Goal: Task Accomplishment & Management: Use online tool/utility

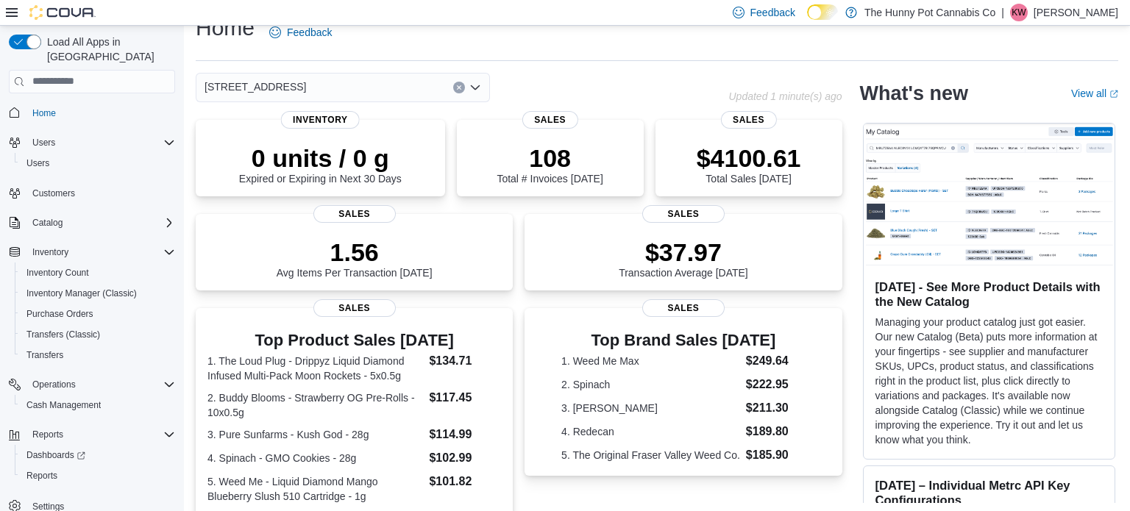
scroll to position [24, 0]
click at [49, 470] on span "Reports" at bounding box center [41, 476] width 31 height 12
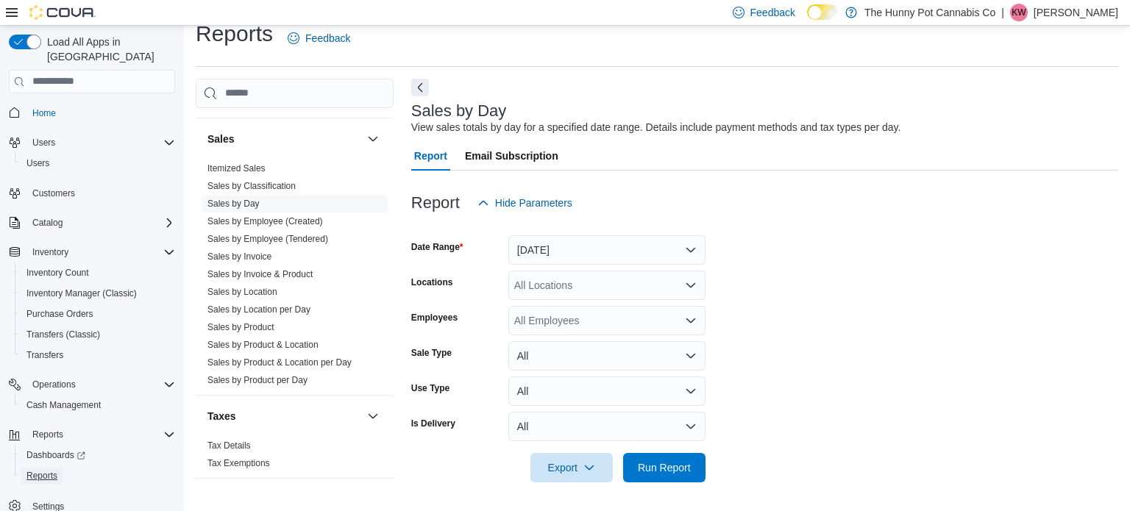
scroll to position [795, 0]
click at [278, 270] on link "Sales by Invoice & Product" at bounding box center [259, 275] width 105 height 10
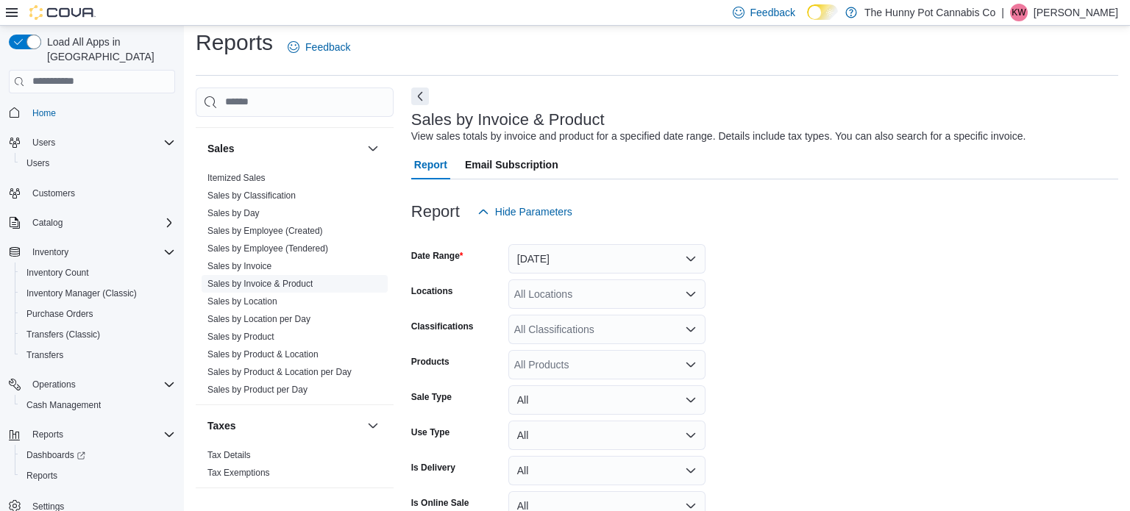
scroll to position [34, 0]
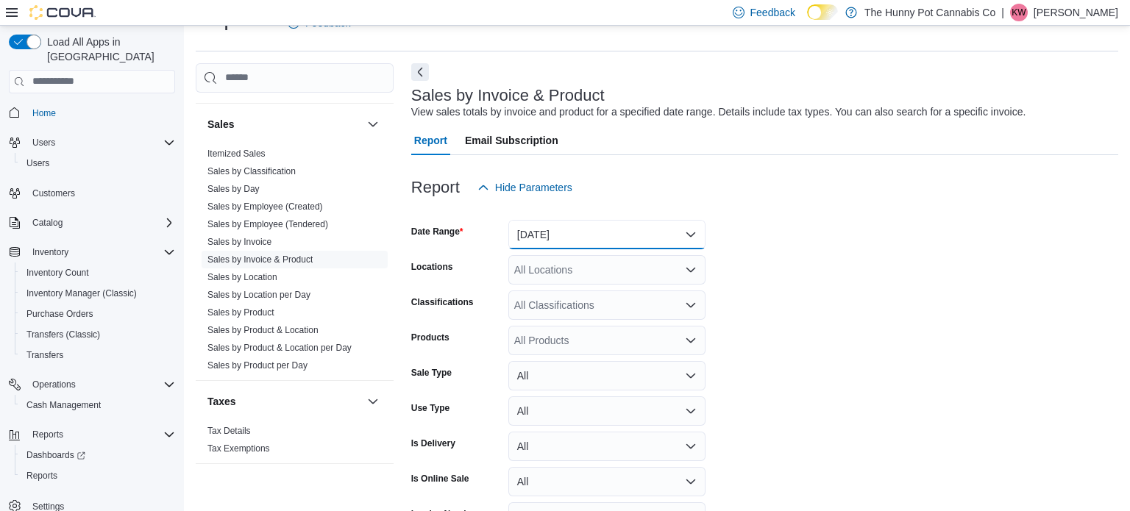
click at [566, 231] on button "Yesterday" at bounding box center [606, 234] width 197 height 29
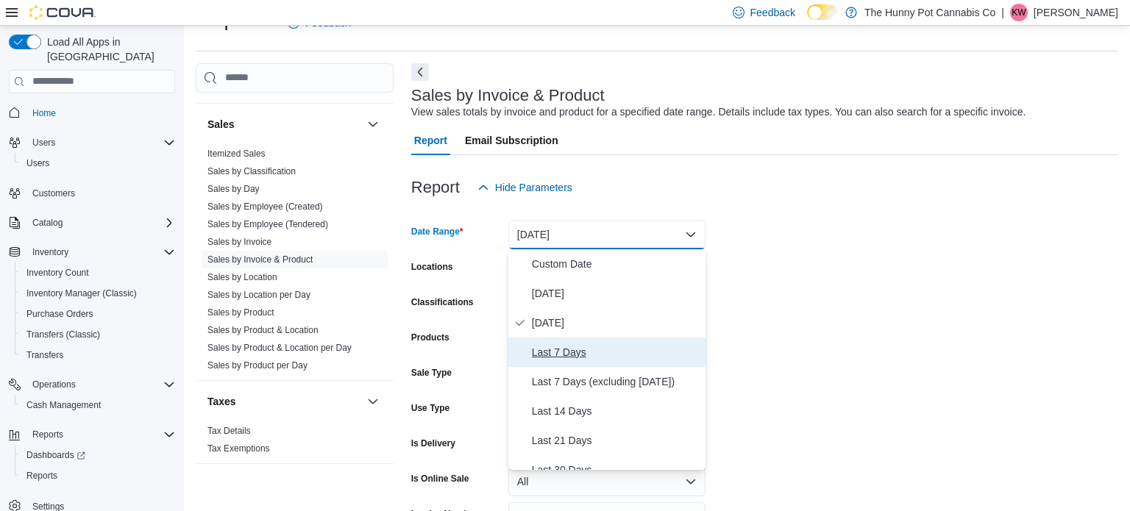
click at [565, 346] on span "Last 7 Days" at bounding box center [616, 352] width 168 height 18
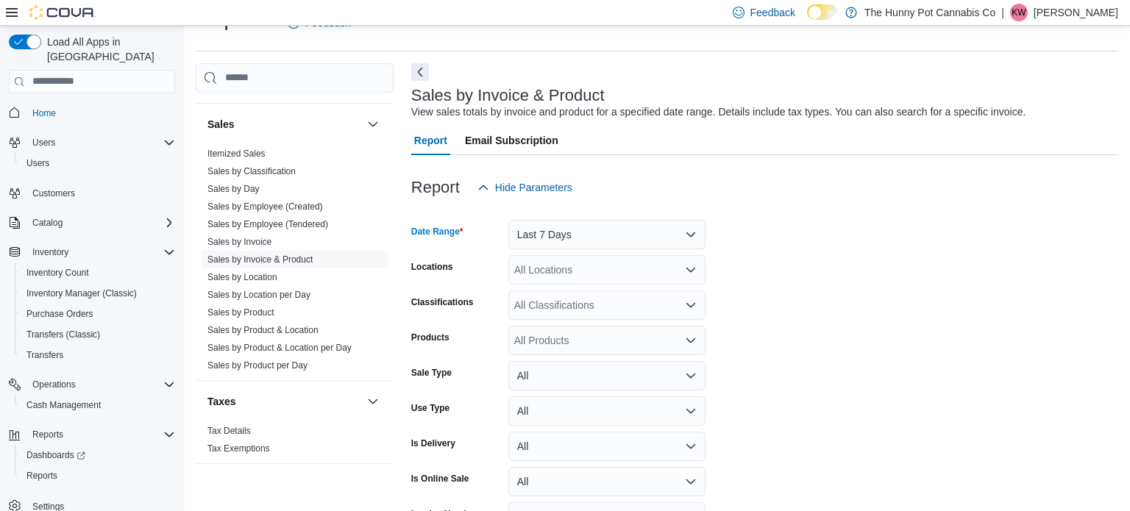
click at [639, 272] on div "All Locations" at bounding box center [606, 269] width 197 height 29
type input "**"
click at [664, 297] on div "7481 Oakwood Drive" at bounding box center [606, 295] width 179 height 15
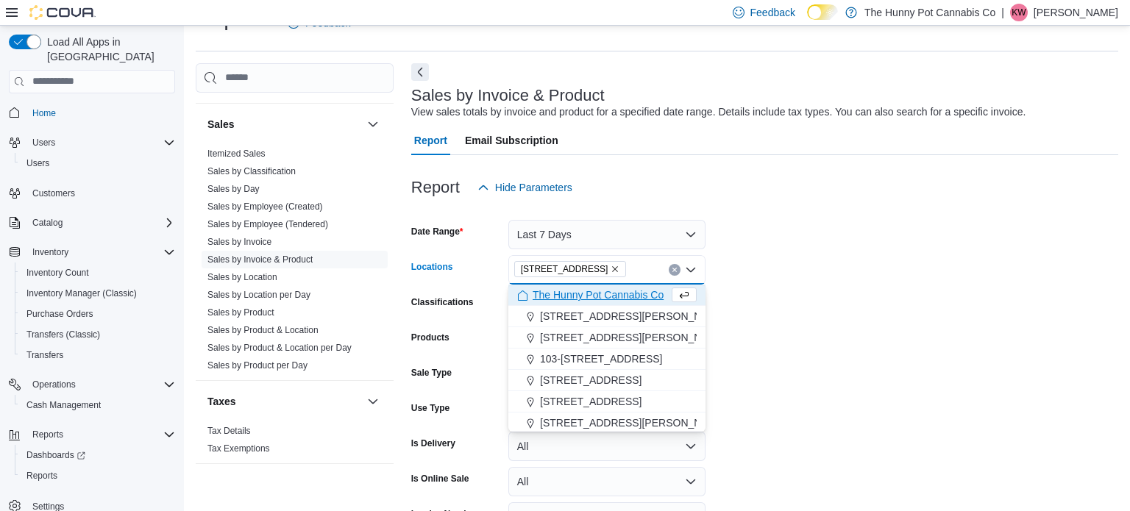
click at [800, 299] on form "Date Range Last 7 Days Locations 7481 Oakwood Drive Combo box. Selected. 7481 O…" at bounding box center [764, 387] width 707 height 371
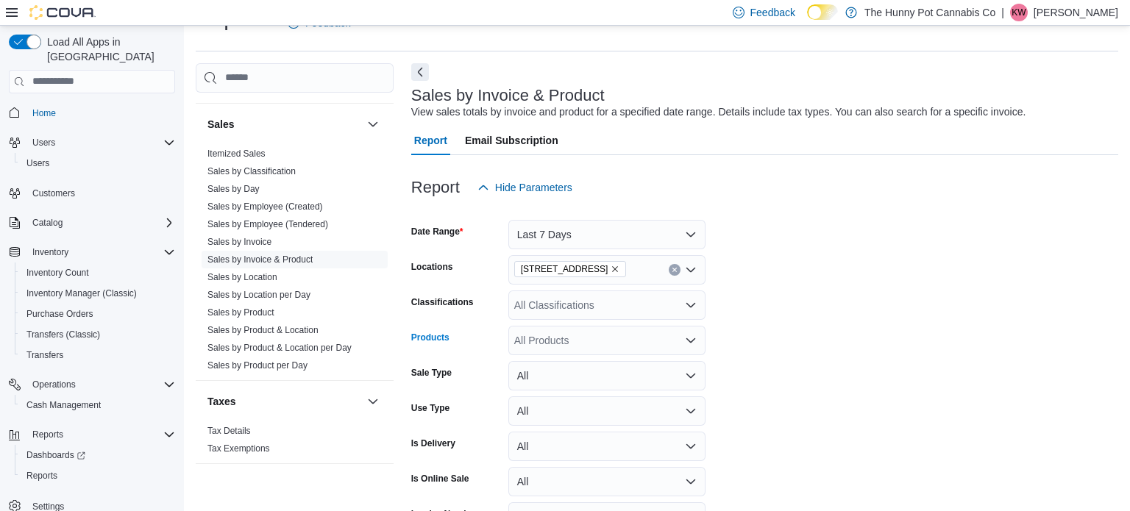
click at [563, 341] on div "All Products" at bounding box center [606, 340] width 197 height 29
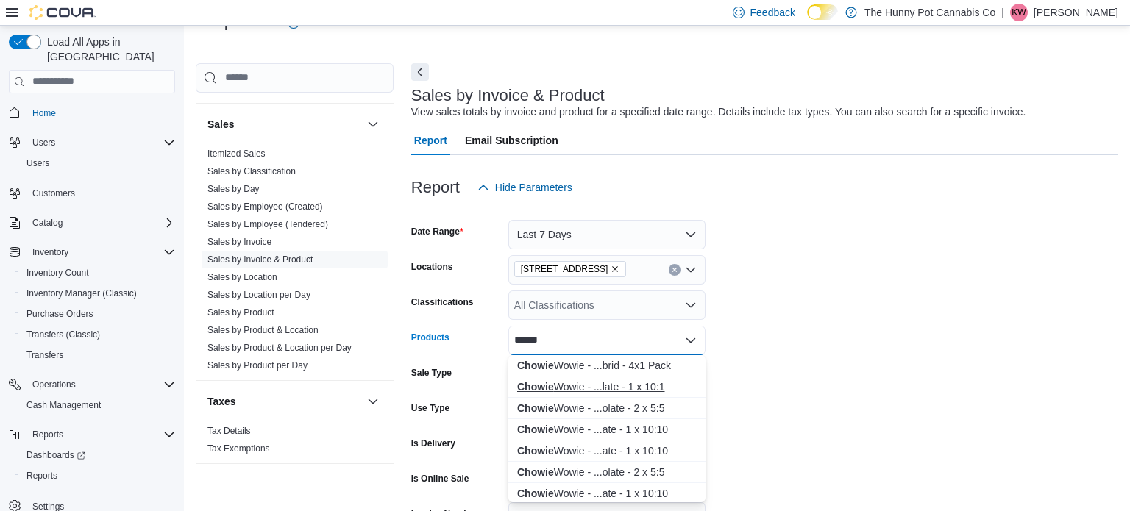
type input "******"
click at [656, 390] on div "Chowie Wowie - ...late - 1 x 10:1" at bounding box center [606, 386] width 179 height 15
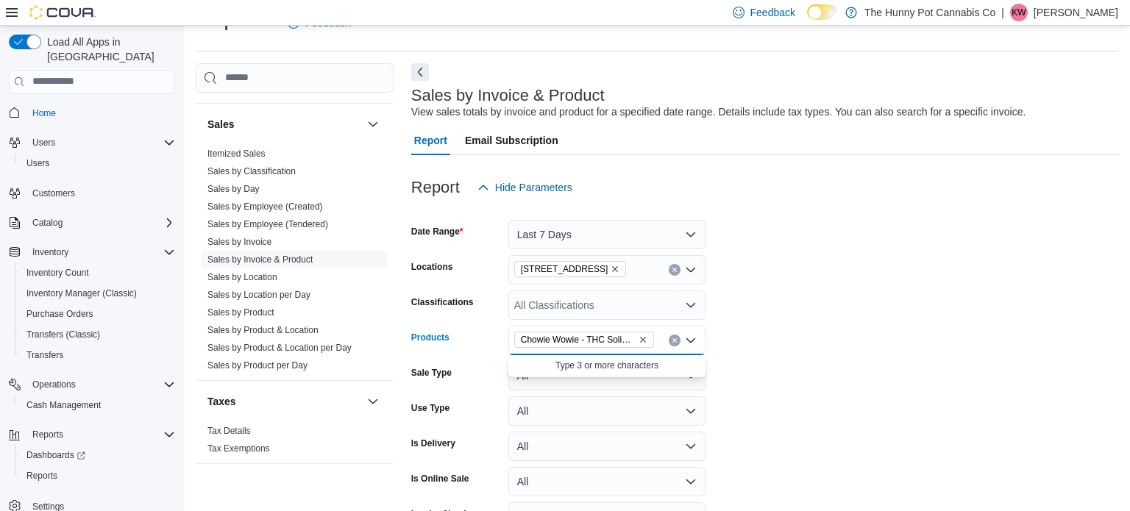
click at [809, 338] on form "Date Range Last 7 Days Locations 7481 Oakwood Drive Classifications All Classif…" at bounding box center [764, 387] width 707 height 371
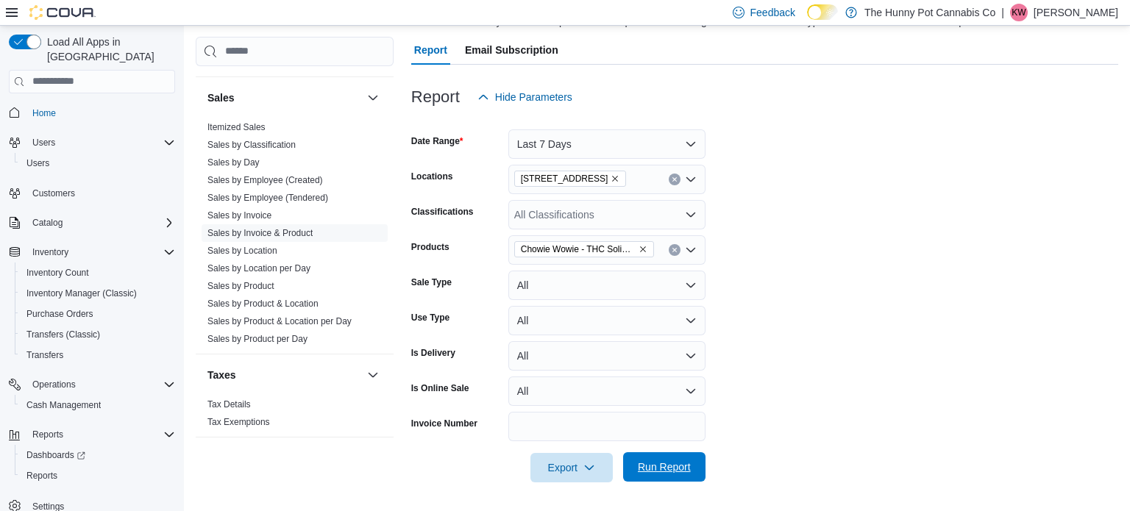
click at [693, 463] on span "Run Report" at bounding box center [664, 466] width 65 height 29
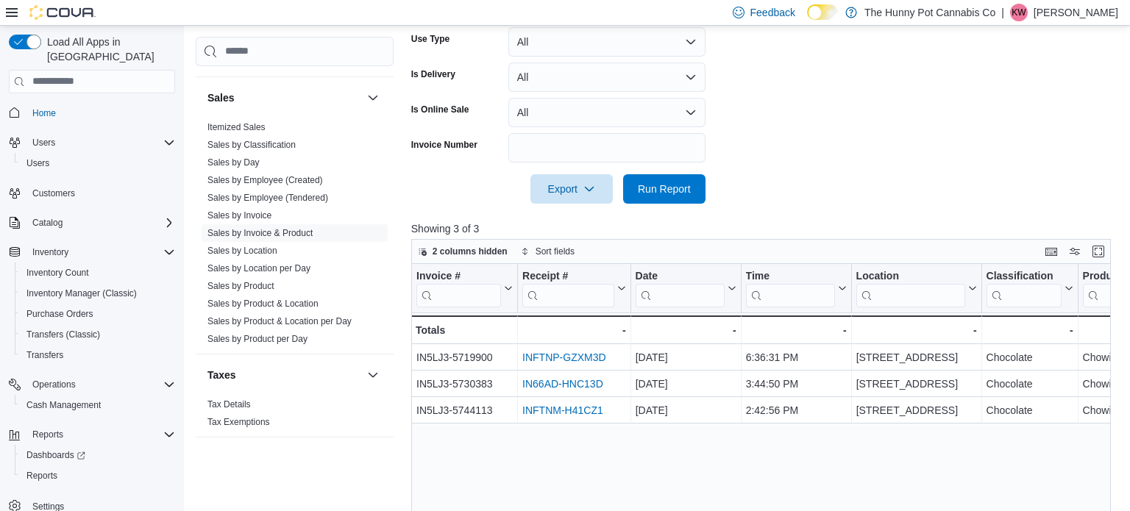
scroll to position [551, 0]
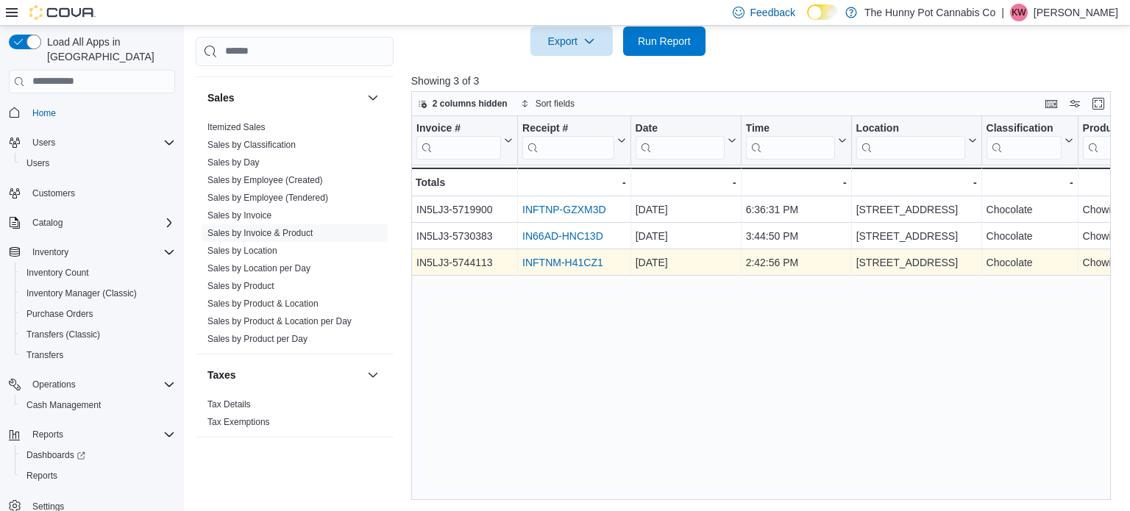
click at [544, 264] on link "INFTNM-H41CZ1" at bounding box center [562, 263] width 81 height 12
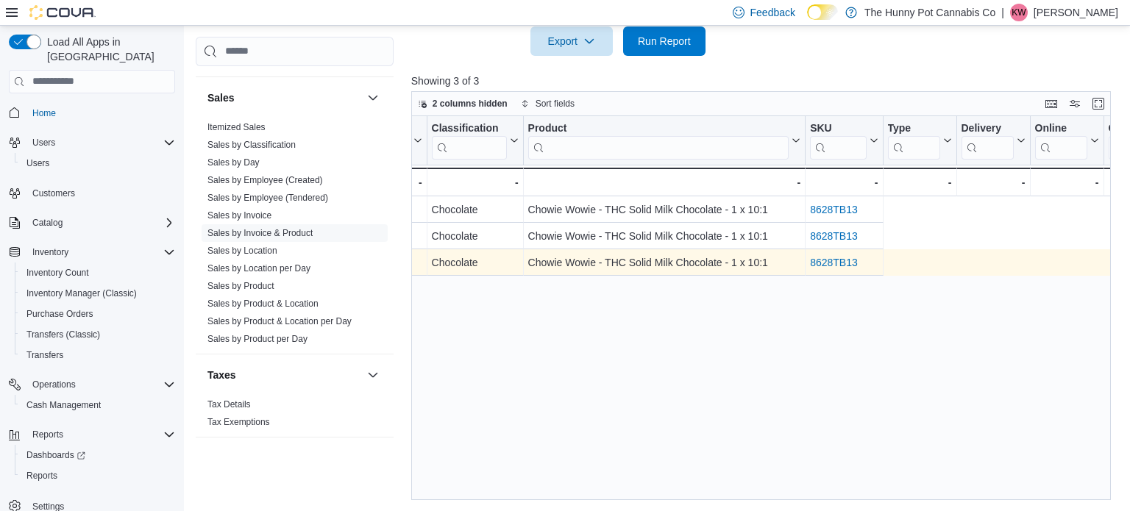
scroll to position [0, 0]
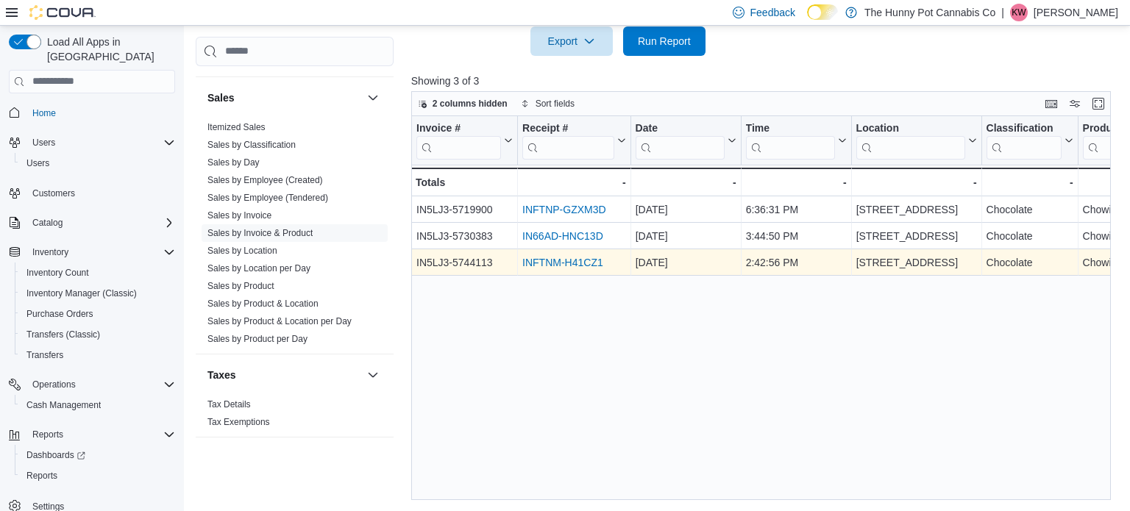
click at [568, 263] on link "INFTNM-H41CZ1" at bounding box center [562, 263] width 81 height 12
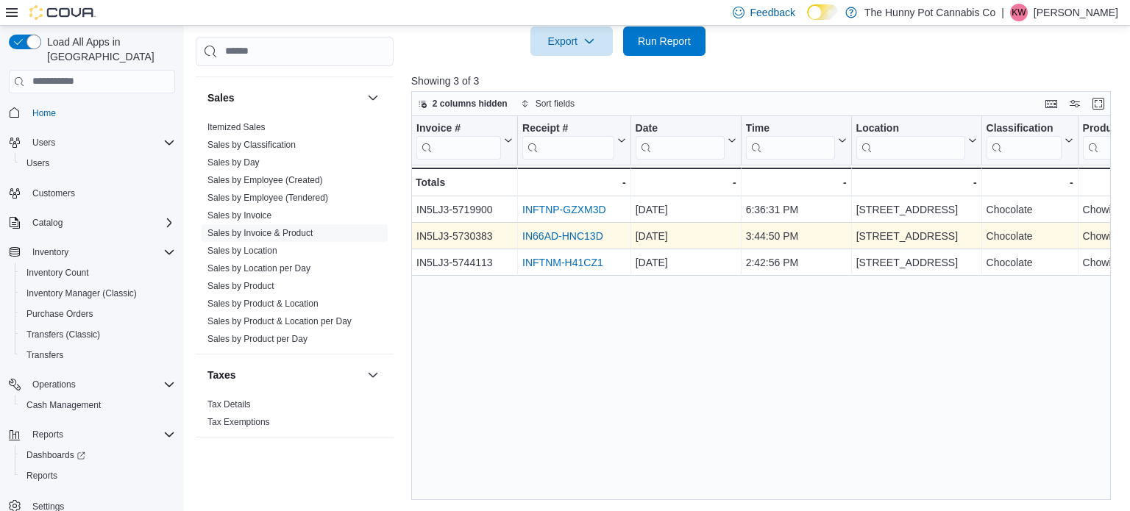
click at [597, 236] on link "IN66AD-HNC13D" at bounding box center [562, 236] width 81 height 12
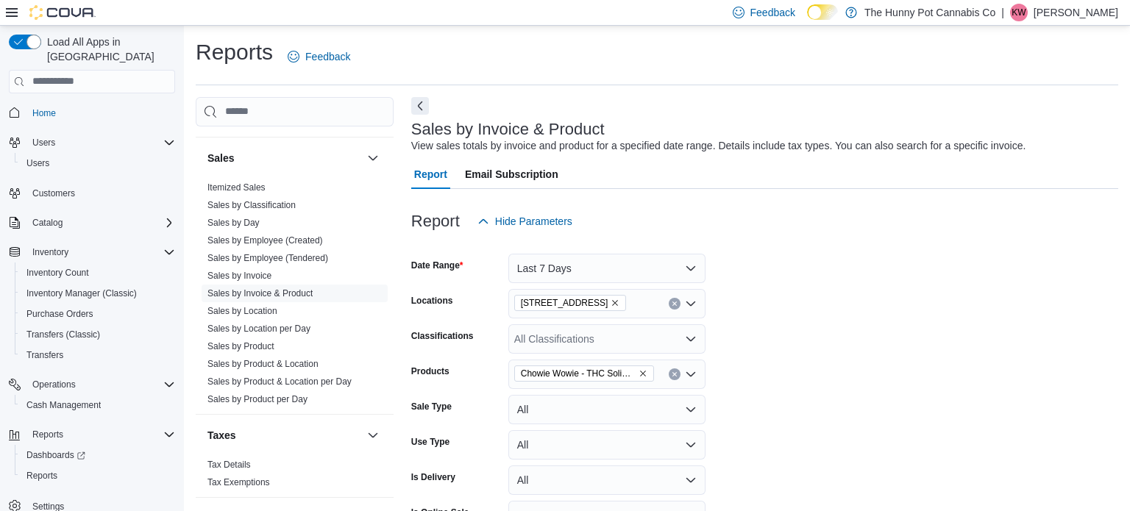
click at [643, 374] on icon "Remove Chowie Wowie - THC Solid Milk Chocolate - 1 x 10:1 from selection in thi…" at bounding box center [643, 374] width 6 height 6
click at [643, 374] on div "All Products" at bounding box center [606, 374] width 197 height 29
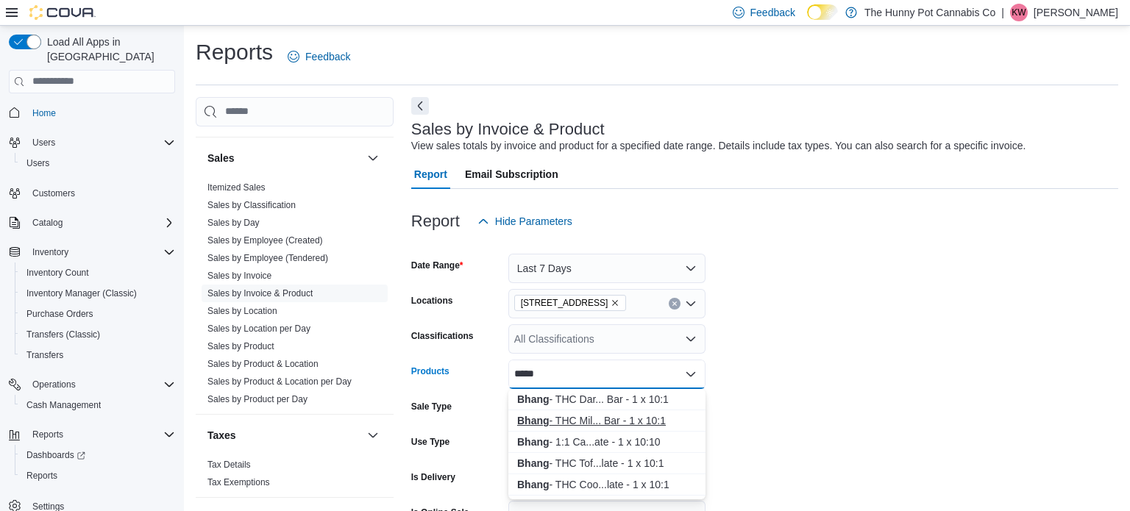
type input "*****"
click at [613, 420] on div "Bhang - THC Mil... Bar - 1 x 10:1" at bounding box center [606, 420] width 179 height 15
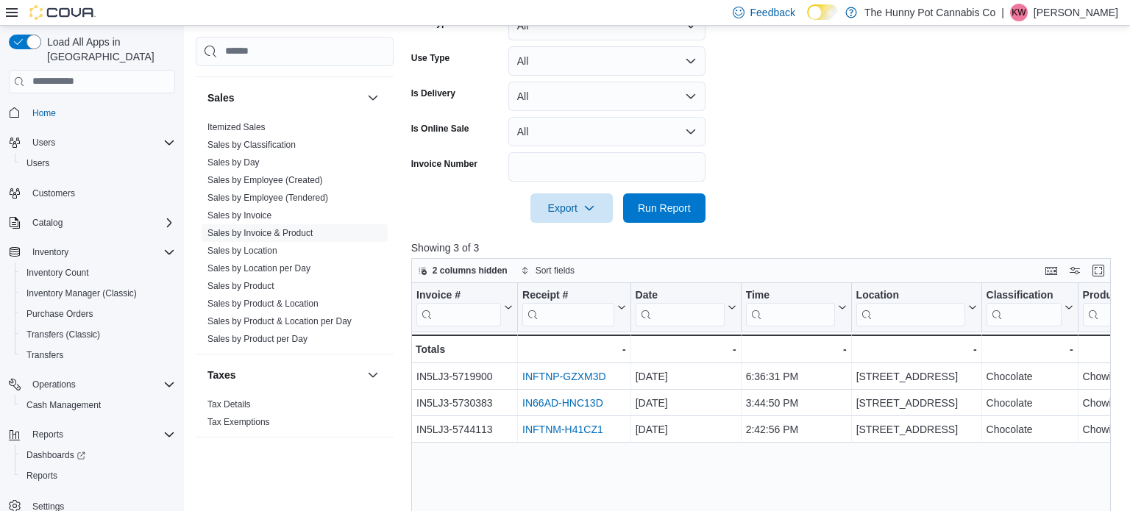
scroll to position [389, 0]
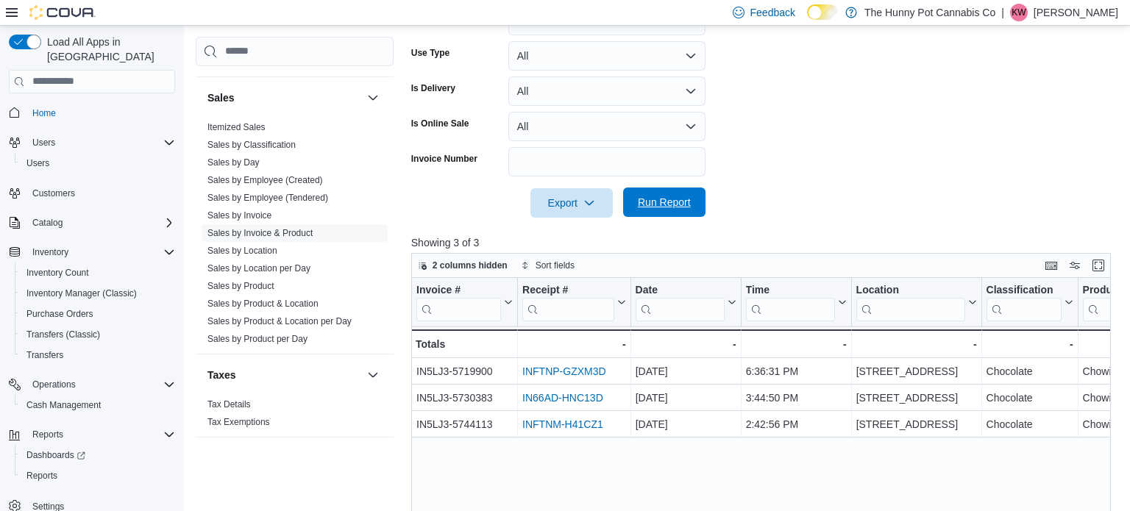
click at [691, 203] on span "Run Report" at bounding box center [664, 202] width 65 height 29
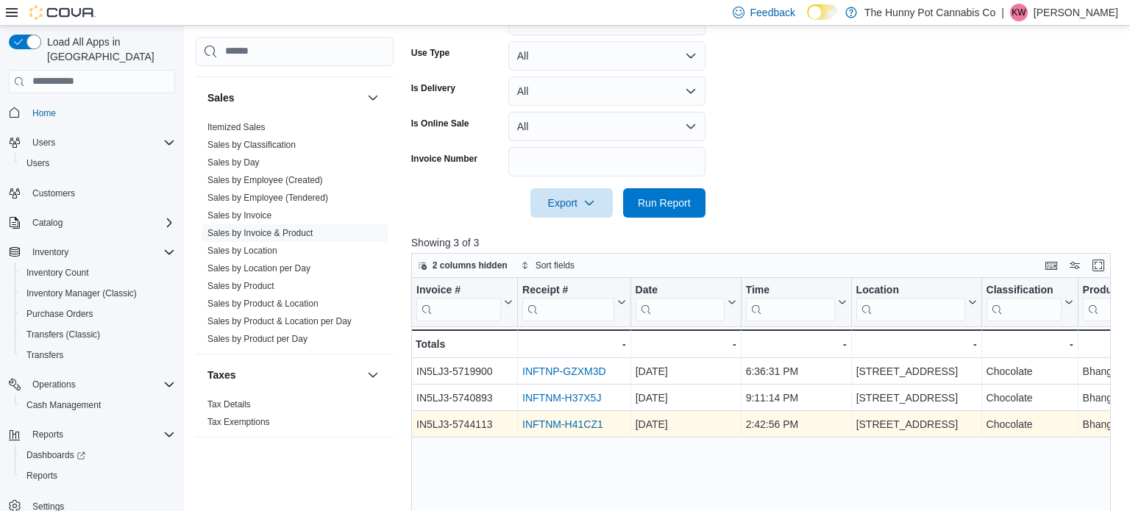
click at [579, 419] on link "INFTNM-H41CZ1" at bounding box center [562, 424] width 81 height 12
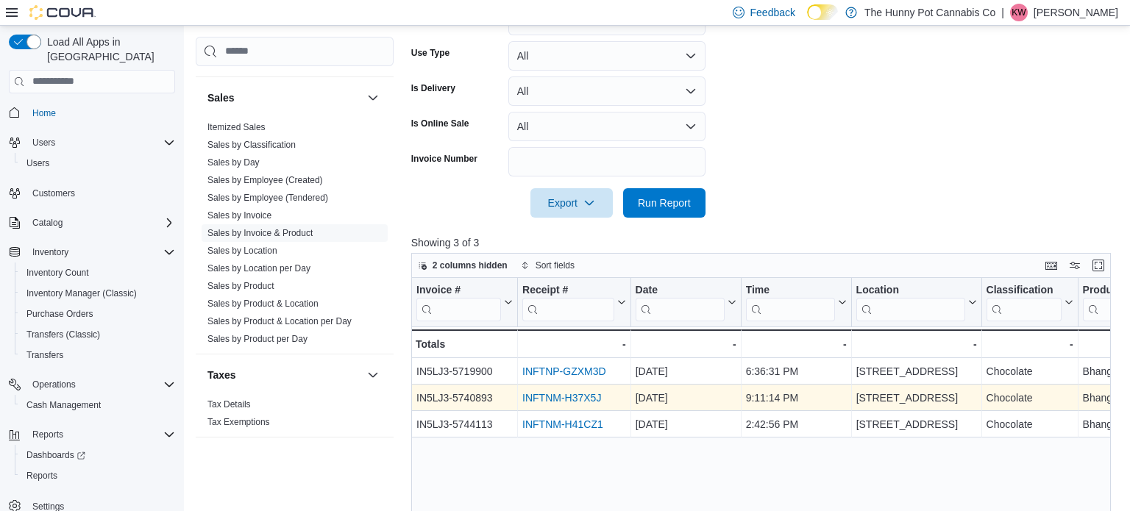
click at [582, 397] on link "INFTNM-H37X5J" at bounding box center [561, 398] width 79 height 12
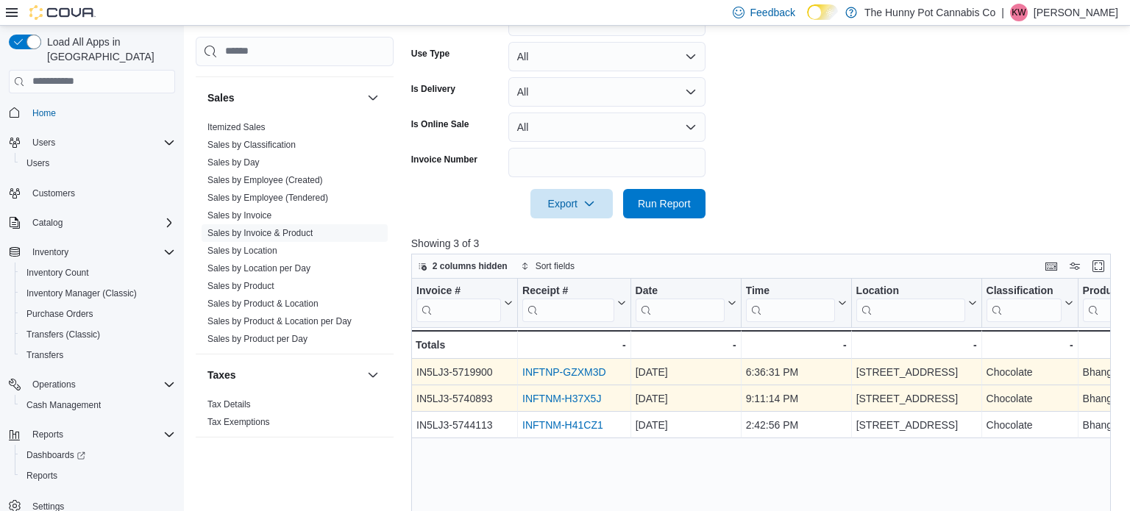
click at [598, 372] on link "INFTNP-GZXM3D" at bounding box center [564, 372] width 84 height 12
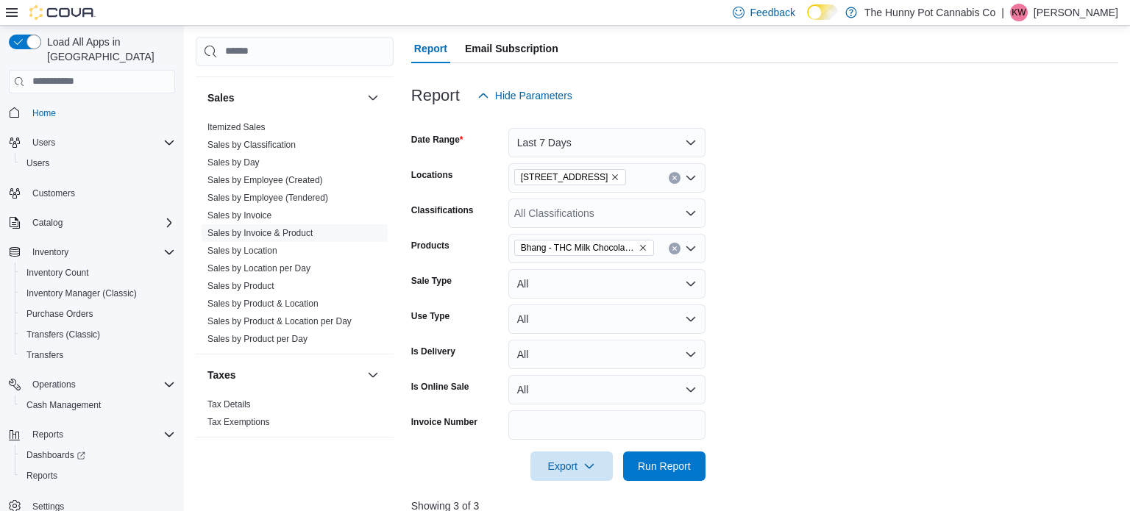
scroll to position [124, 0]
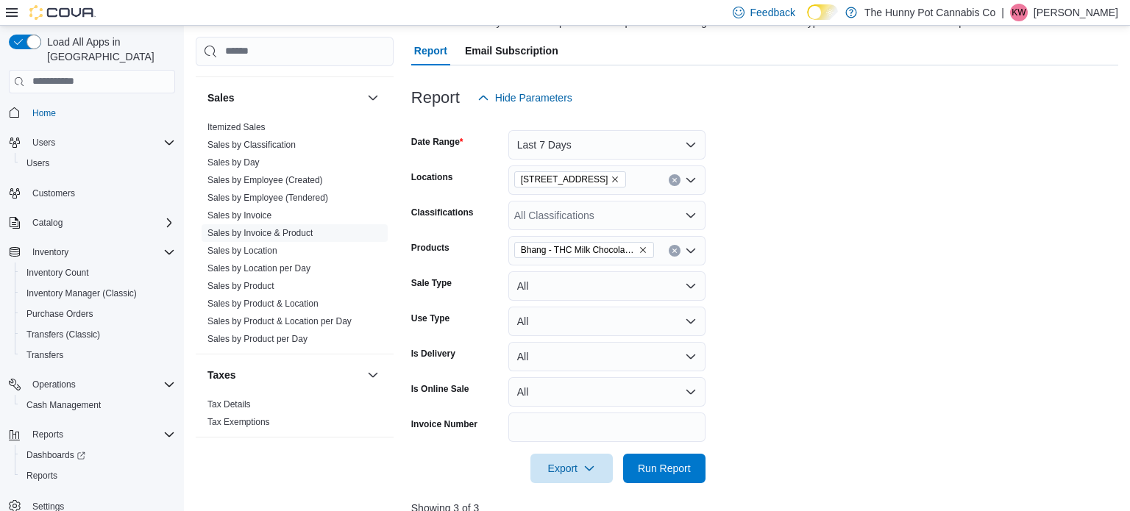
click at [644, 249] on icon "Remove Bhang - THC Milk Chocolate Bar - 1 x 10:1 from selection in this group" at bounding box center [642, 250] width 9 height 9
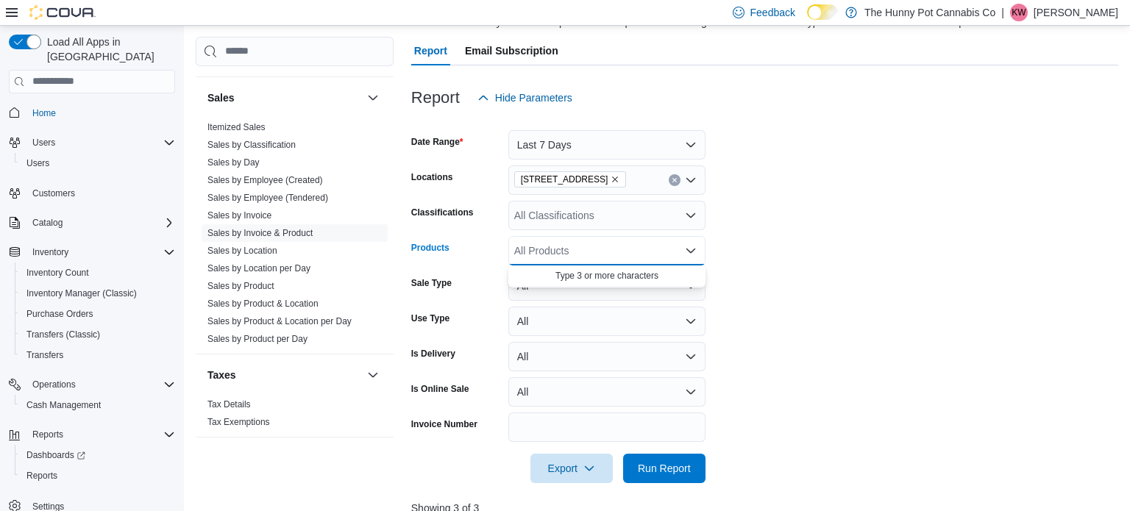
click at [642, 249] on div "All Products Combo box. Selected. Combo box input. All Products. Type some text…" at bounding box center [606, 250] width 197 height 29
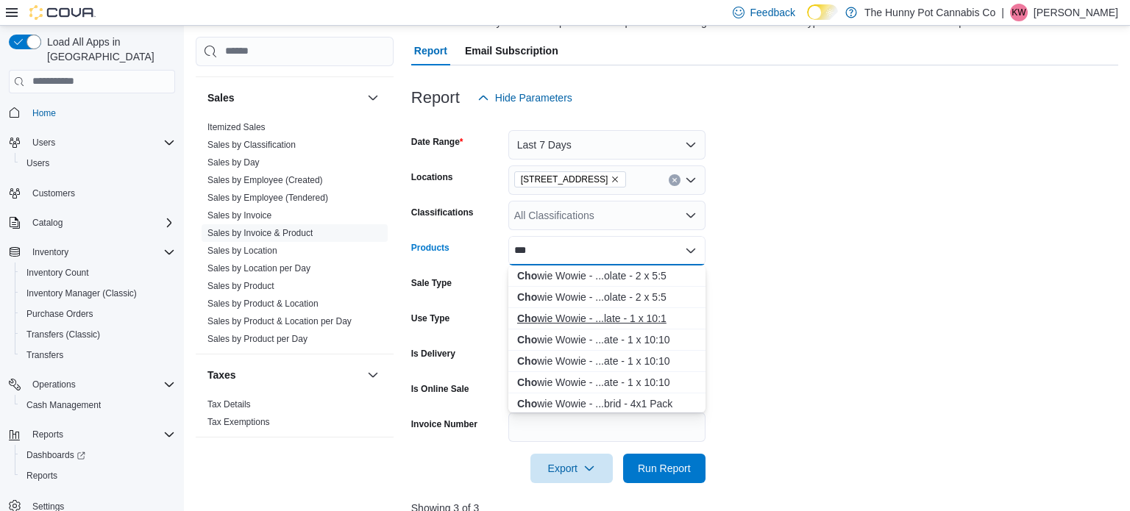
type input "***"
click at [604, 327] on button "Cho wie Wowie - ...late - 1 x 10:1" at bounding box center [606, 318] width 197 height 21
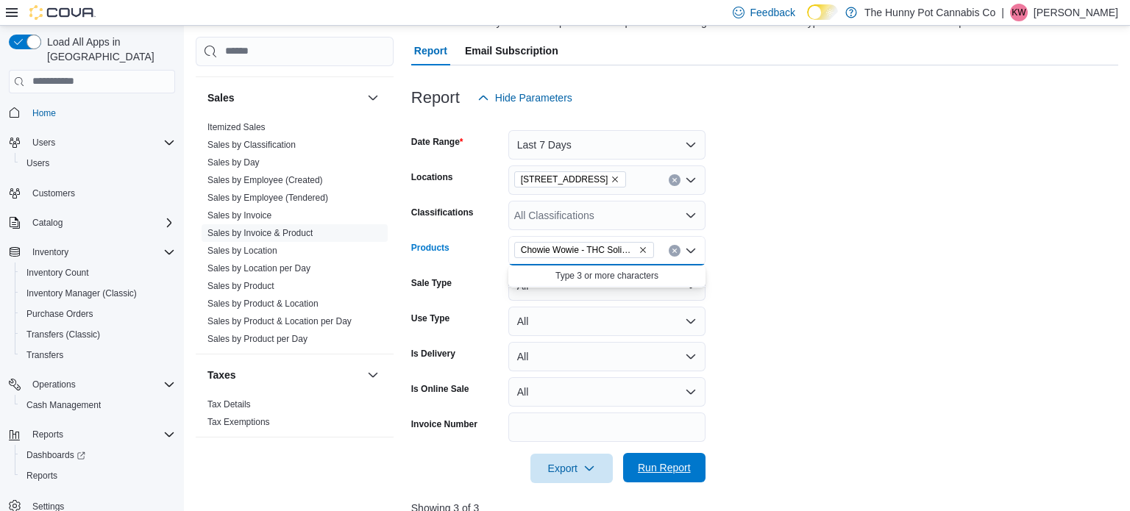
click at [677, 475] on span "Run Report" at bounding box center [664, 467] width 65 height 29
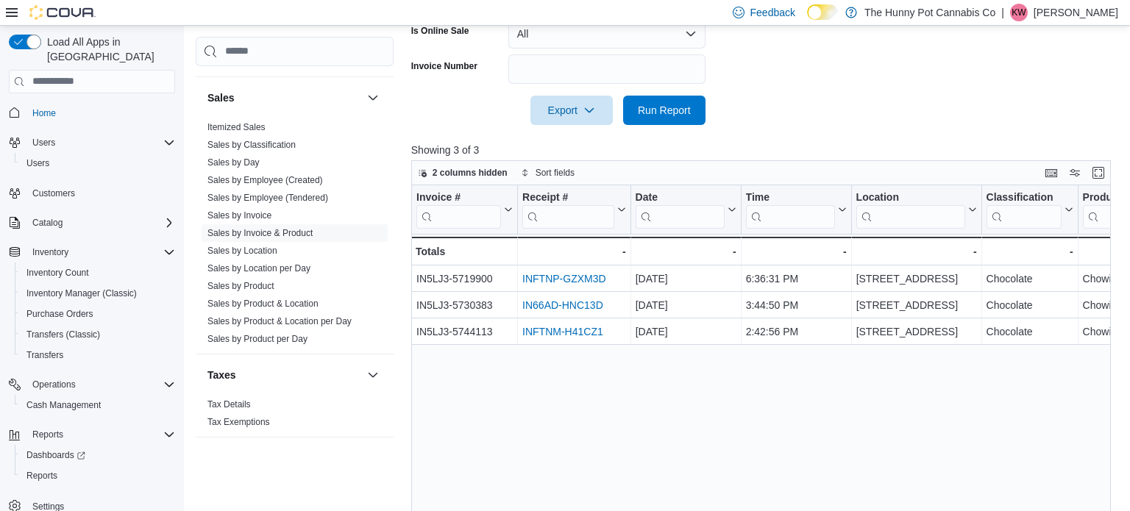
scroll to position [482, 0]
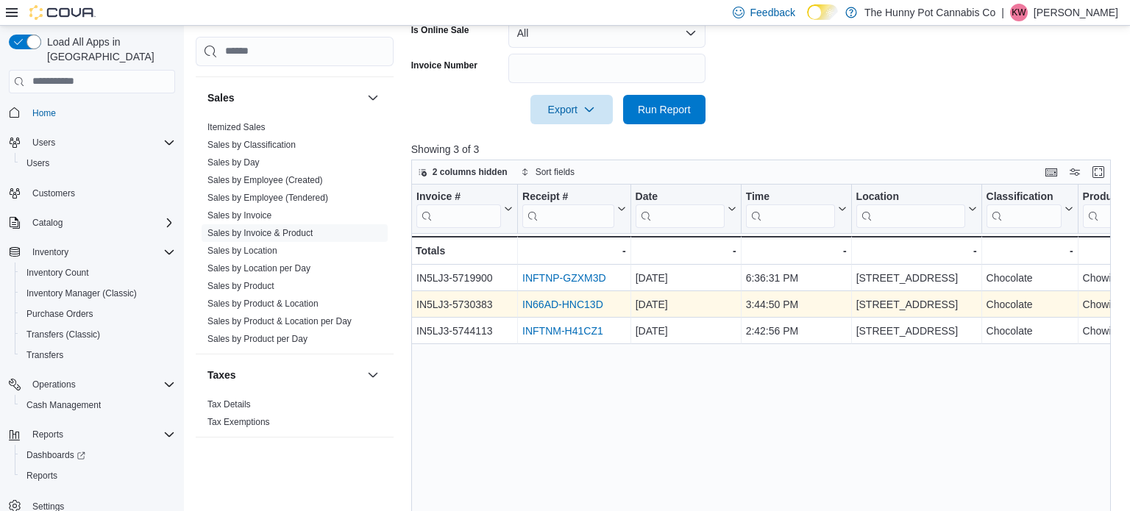
click at [596, 305] on link "IN66AD-HNC13D" at bounding box center [562, 305] width 81 height 12
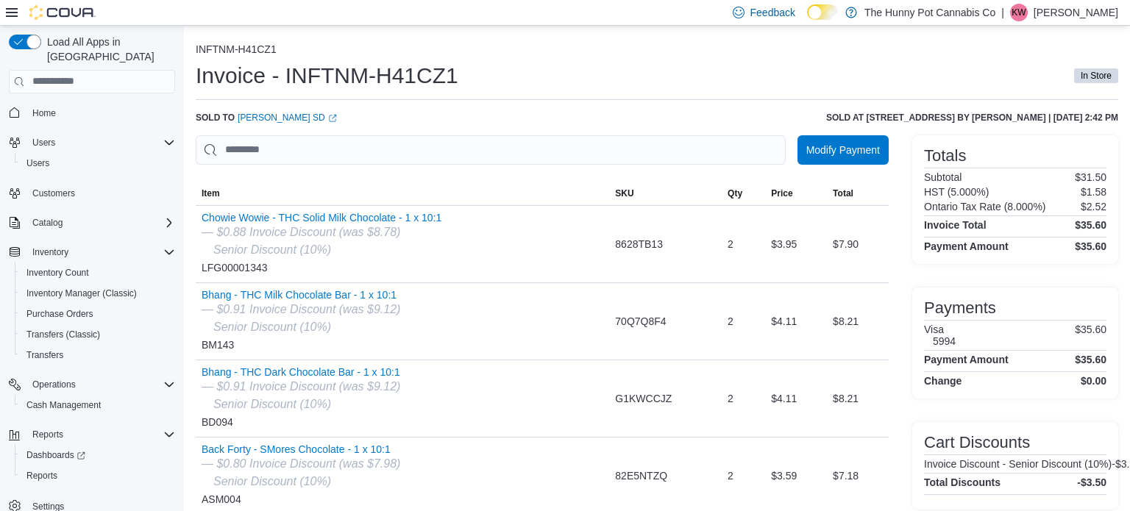
scroll to position [52, 0]
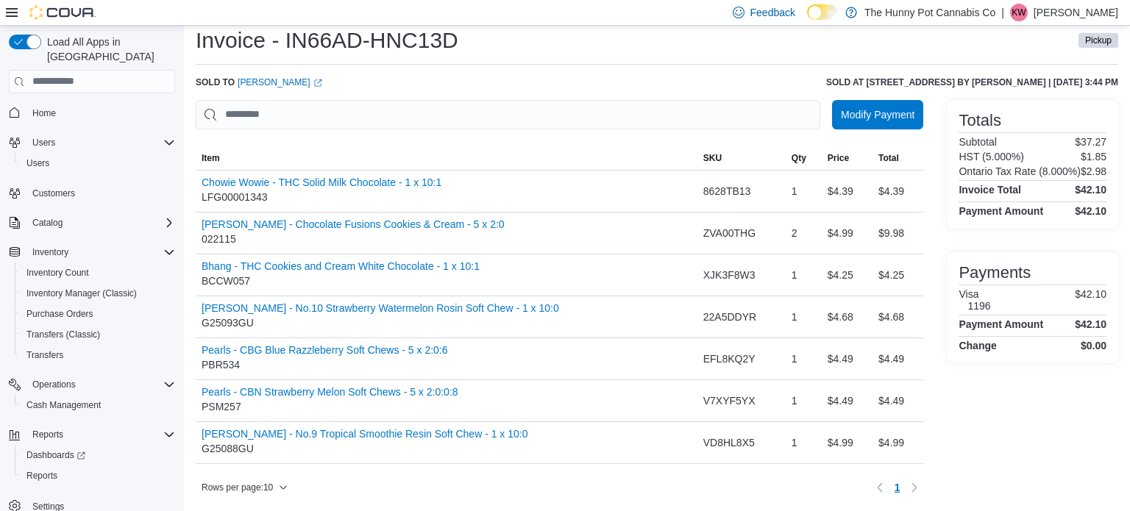
scroll to position [38, 0]
